Goal: Task Accomplishment & Management: Manage account settings

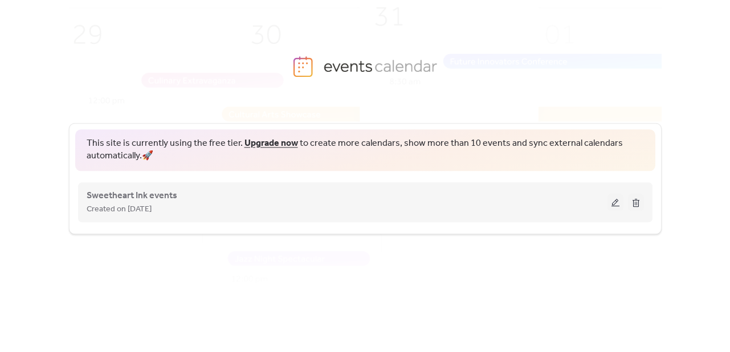
scroll to position [12, 0]
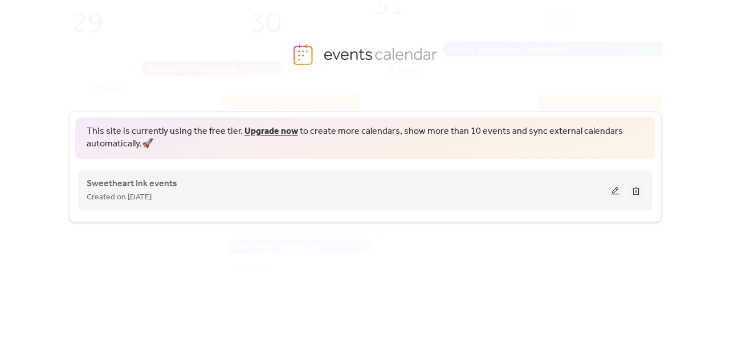
click at [616, 194] on button at bounding box center [615, 190] width 16 height 17
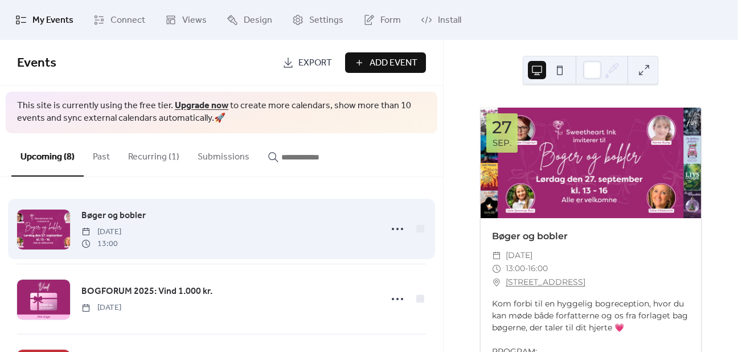
click at [323, 229] on div "Bøger og bobler [DATE] 13:00" at bounding box center [227, 229] width 293 height 41
click at [395, 227] on icon at bounding box center [398, 229] width 18 height 18
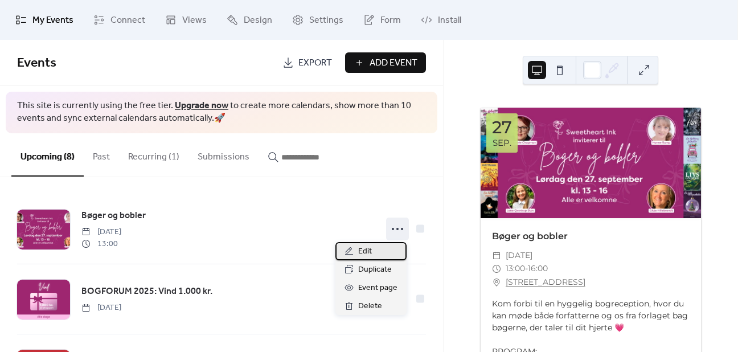
click at [377, 247] on div "Edit" at bounding box center [371, 251] width 71 height 18
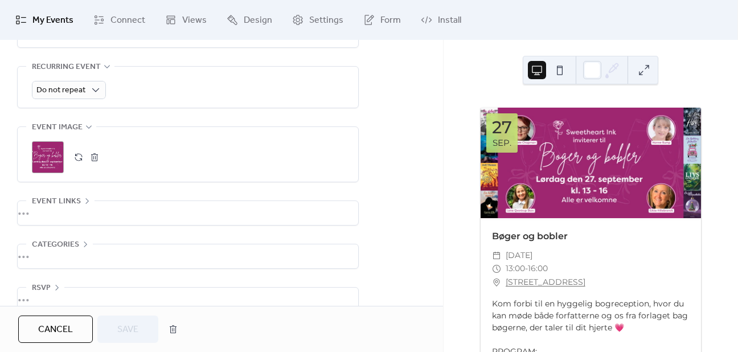
scroll to position [531, 0]
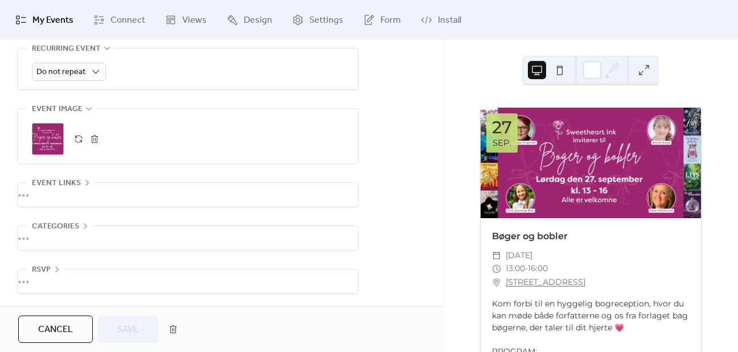
click at [75, 138] on button "button" at bounding box center [79, 139] width 16 height 16
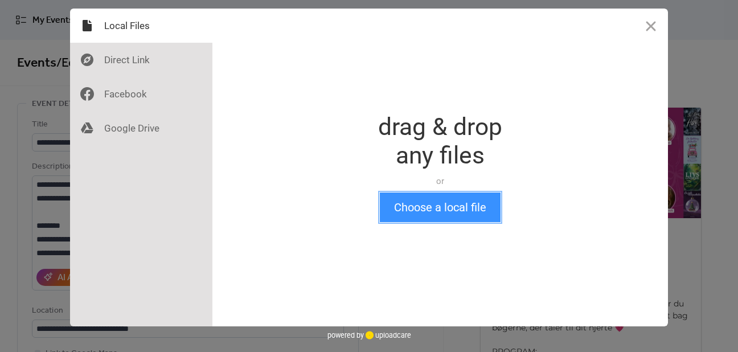
click at [427, 208] on button "Choose a local file" at bounding box center [440, 208] width 121 height 30
